Goal: Book appointment/travel/reservation

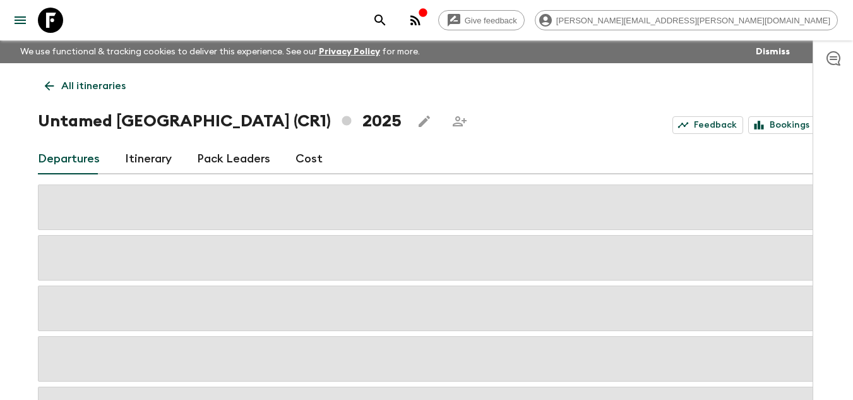
click at [57, 25] on icon at bounding box center [50, 20] width 25 height 25
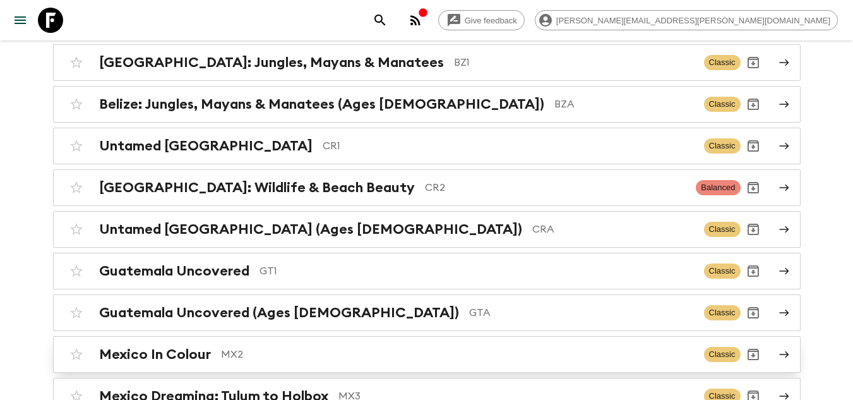
scroll to position [225, 0]
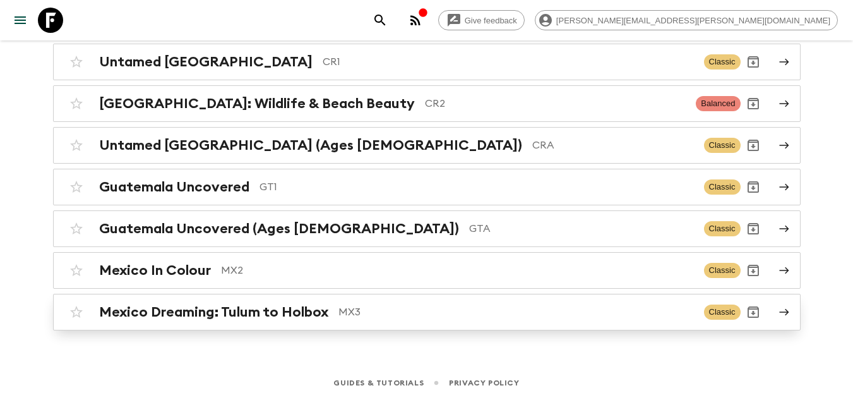
click at [272, 320] on div "Mexico Dreaming: Tulum to Holbox MX3 Classic" at bounding box center [402, 311] width 677 height 25
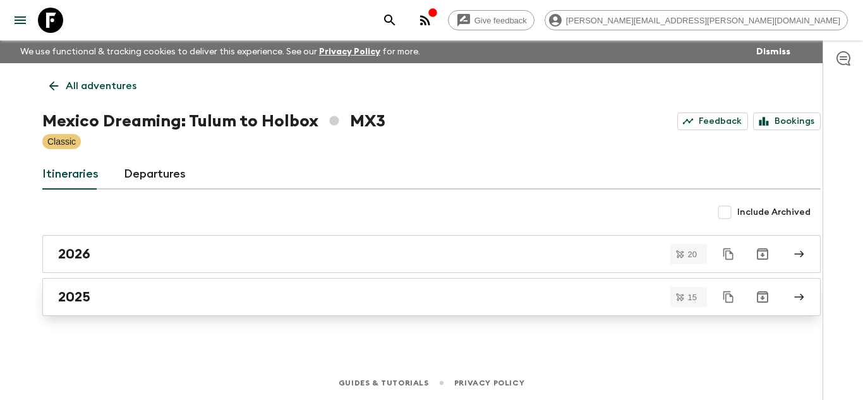
click at [246, 301] on div "2025" at bounding box center [419, 297] width 723 height 16
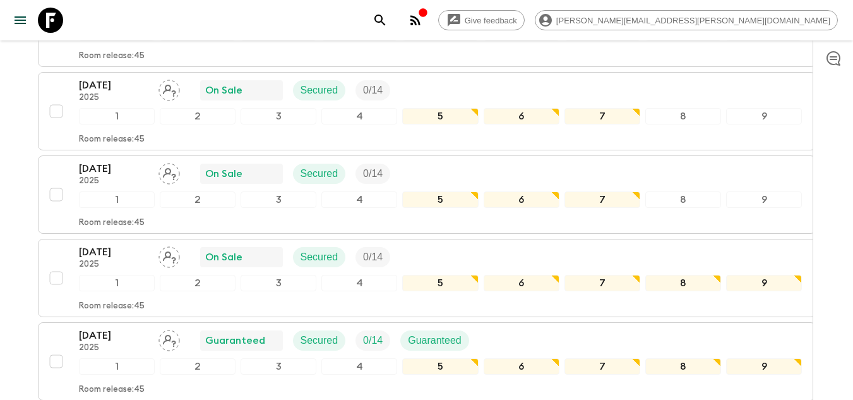
scroll to position [1230, 0]
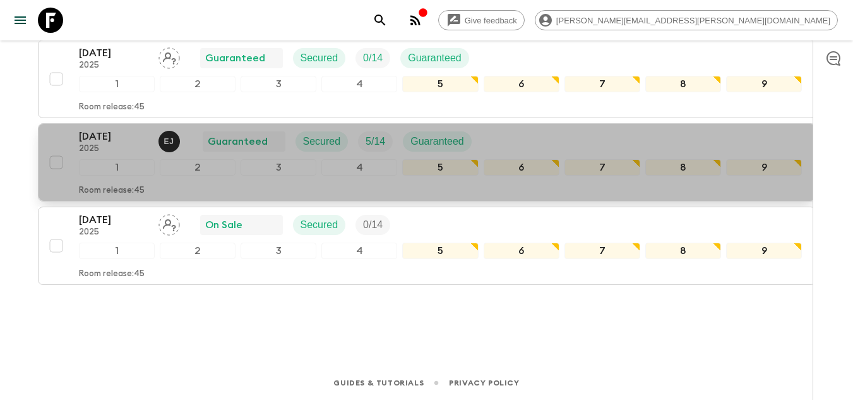
click at [80, 136] on p "[DATE]" at bounding box center [113, 136] width 69 height 15
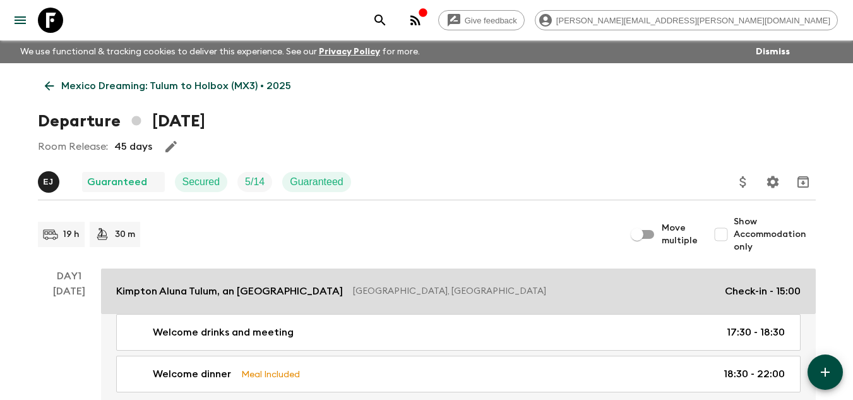
drag, startPoint x: 176, startPoint y: 289, endPoint x: 228, endPoint y: 294, distance: 52.7
click at [176, 289] on p "Kimpton Aluna Tulum, an [GEOGRAPHIC_DATA]" at bounding box center [229, 291] width 227 height 15
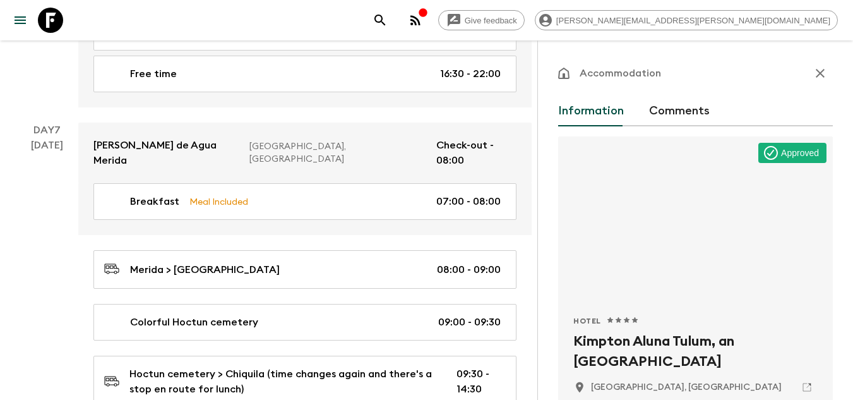
scroll to position [2968, 0]
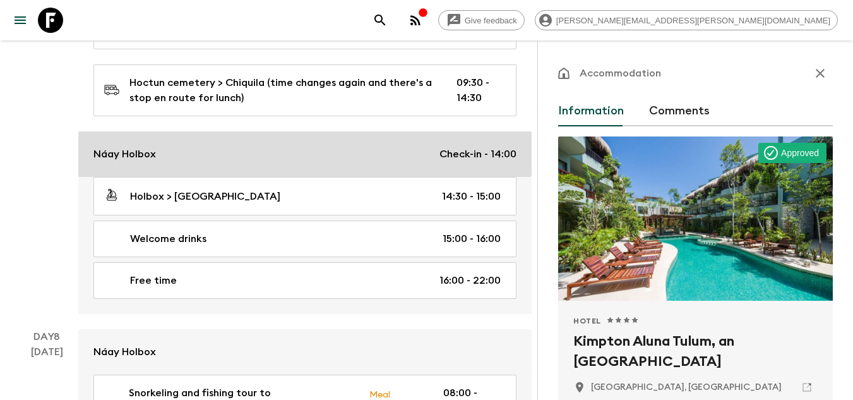
click at [172, 131] on link "Náay Holbox Check-in - 14:00" at bounding box center [304, 153] width 453 height 45
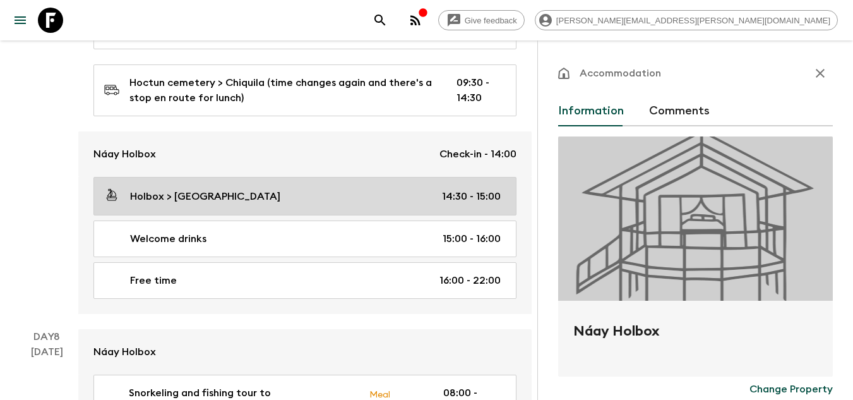
type input "Day 7"
type input "14:00"
type input "Day 9"
type input "10:00"
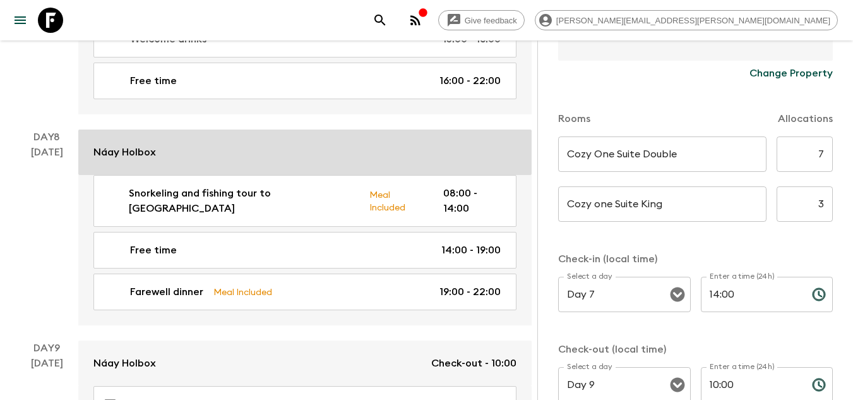
scroll to position [3171, 0]
